Goal: Find specific page/section: Find specific page/section

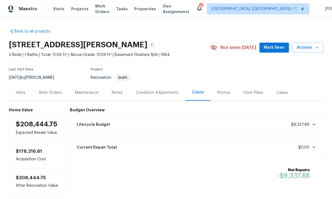
scroll to position [21, 0]
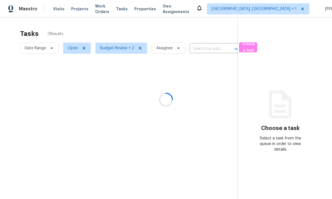
scroll to position [3, 0]
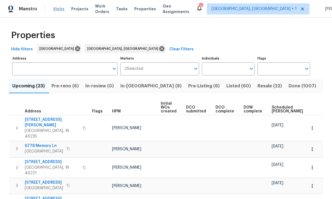
click at [57, 10] on span "Visits" at bounding box center [58, 9] width 11 height 6
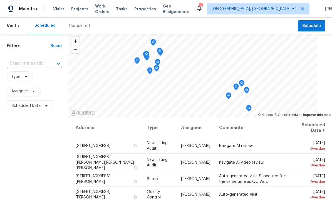
click at [81, 29] on div "Completed" at bounding box center [79, 26] width 34 height 17
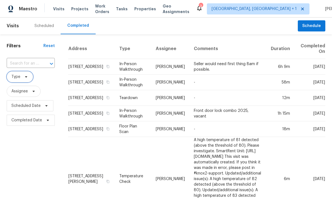
click at [22, 77] on span "Type" at bounding box center [20, 76] width 26 height 11
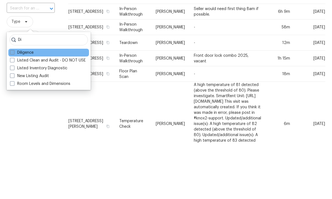
type input "Di"
click at [23, 105] on label "Diligence" at bounding box center [22, 108] width 24 height 6
click at [14, 105] on input "Diligence" at bounding box center [12, 107] width 4 height 4
checkbox input "true"
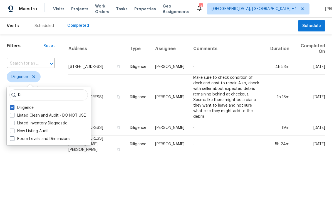
click at [89, 158] on html "Maestro Visits Projects Work Orders Tasks Properties Geo Assignments 3 Indianap…" at bounding box center [166, 79] width 332 height 158
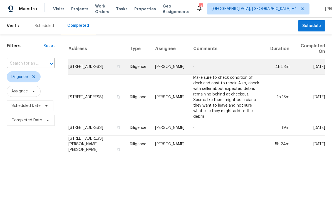
click at [95, 67] on td "11825 Cedarcreek Dr, Cincinnati, OH 45240" at bounding box center [96, 67] width 57 height 16
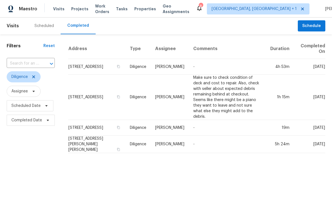
click at [46, 24] on div "Scheduled" at bounding box center [44, 26] width 19 height 6
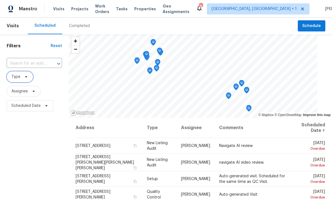
click at [23, 77] on span at bounding box center [25, 77] width 6 height 4
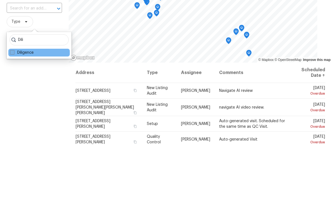
type input "Dili"
click at [12, 105] on span at bounding box center [12, 107] width 4 height 4
click at [12, 105] on input "Diligence" at bounding box center [12, 107] width 4 height 4
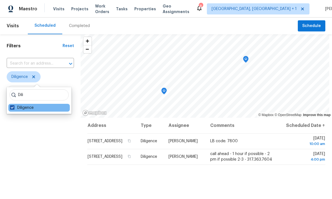
click at [10, 109] on span at bounding box center [12, 107] width 4 height 4
click at [10, 109] on input "Diligence" at bounding box center [12, 107] width 4 height 4
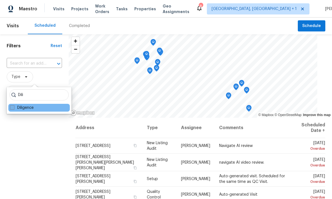
click at [12, 107] on span at bounding box center [12, 107] width 4 height 4
click at [12, 107] on input "Diligence" at bounding box center [12, 107] width 4 height 4
checkbox input "true"
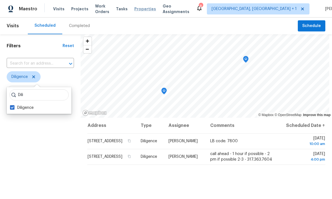
click at [153, 11] on span "Properties" at bounding box center [145, 9] width 22 height 6
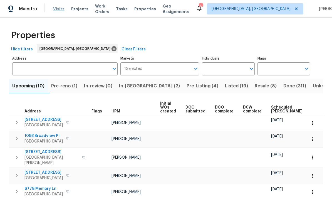
click at [58, 11] on span "Visits" at bounding box center [58, 9] width 11 height 6
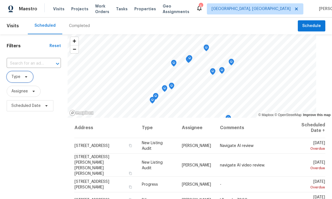
click at [24, 78] on icon at bounding box center [26, 77] width 4 height 4
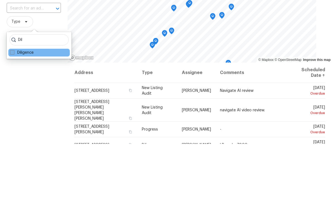
type input "Dil"
click at [14, 105] on span at bounding box center [12, 107] width 4 height 4
click at [14, 105] on input "Diligence" at bounding box center [12, 107] width 4 height 4
checkbox input "true"
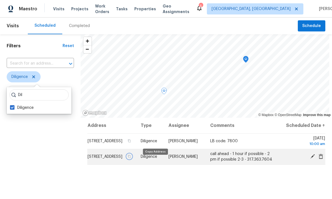
click at [131, 158] on icon "button" at bounding box center [129, 156] width 3 height 3
